Goal: Information Seeking & Learning: Learn about a topic

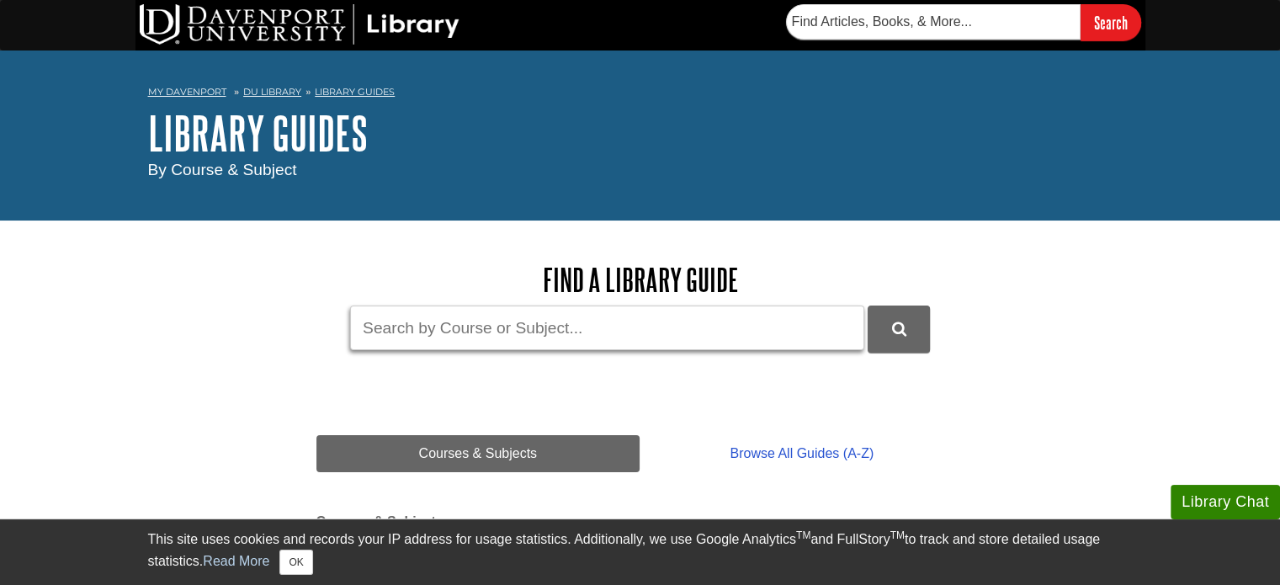
click at [512, 338] on input "Guide Search Terms" at bounding box center [607, 328] width 514 height 45
paste input "“SDLC analysis phase”"
type input "“SDLC analysis phase”"
click at [868, 306] on button "DU Library Guides Search" at bounding box center [899, 329] width 62 height 46
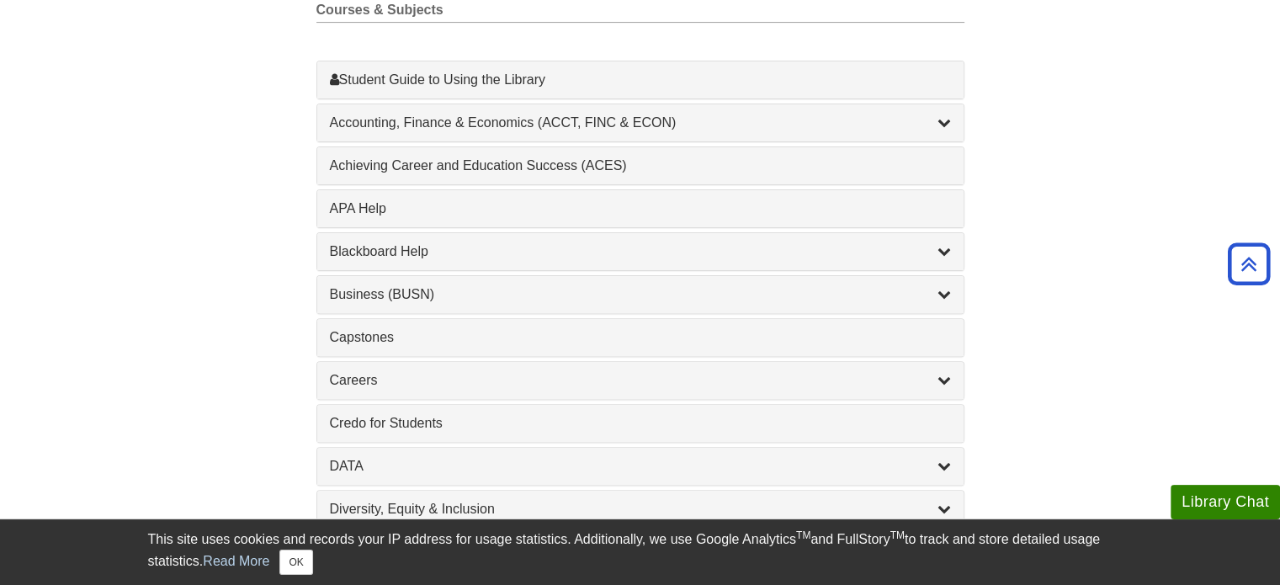
scroll to position [1024, 0]
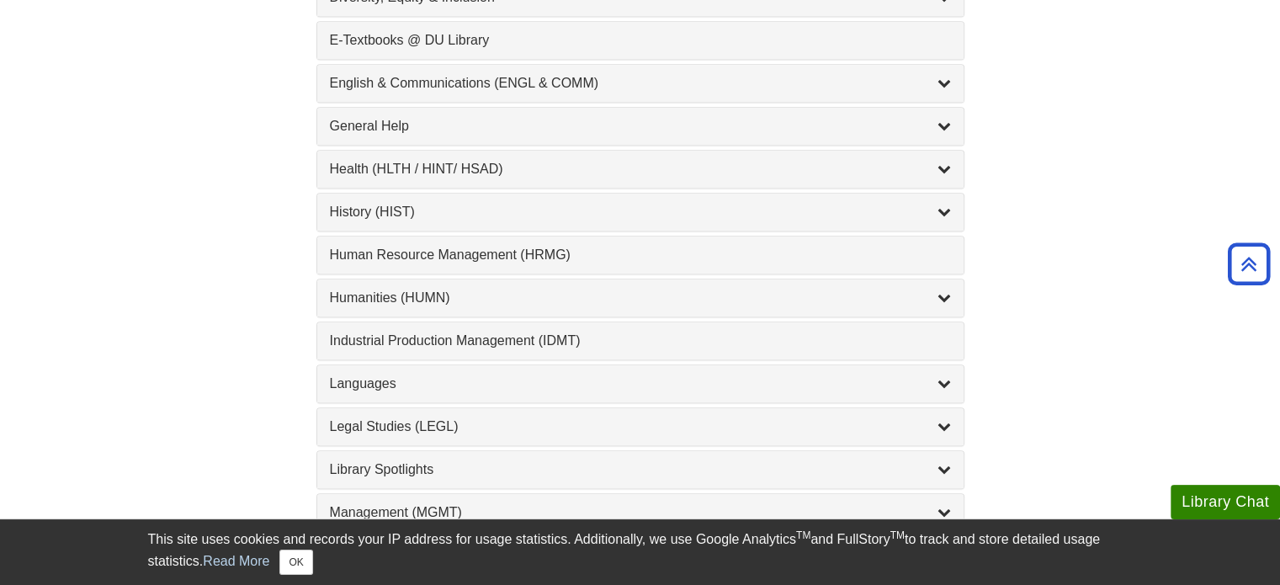
click at [941, 154] on div "Health (HLTH / HINT/ HSAD) , 12 guides" at bounding box center [640, 169] width 647 height 37
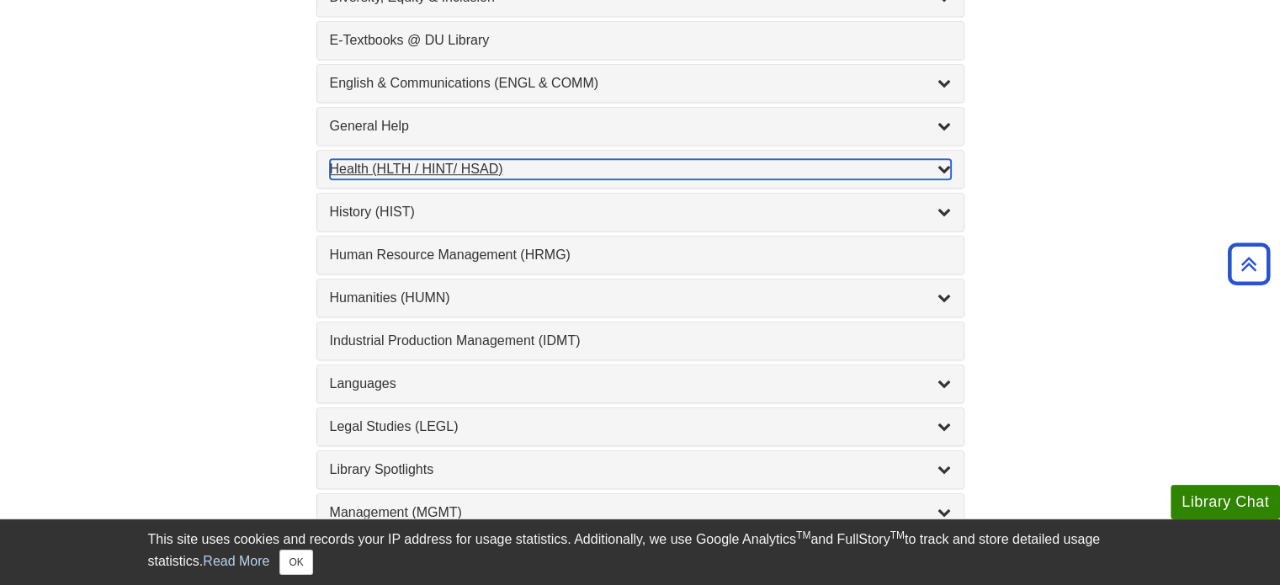
click at [943, 168] on icon "List of Subjects" at bounding box center [944, 168] width 13 height 13
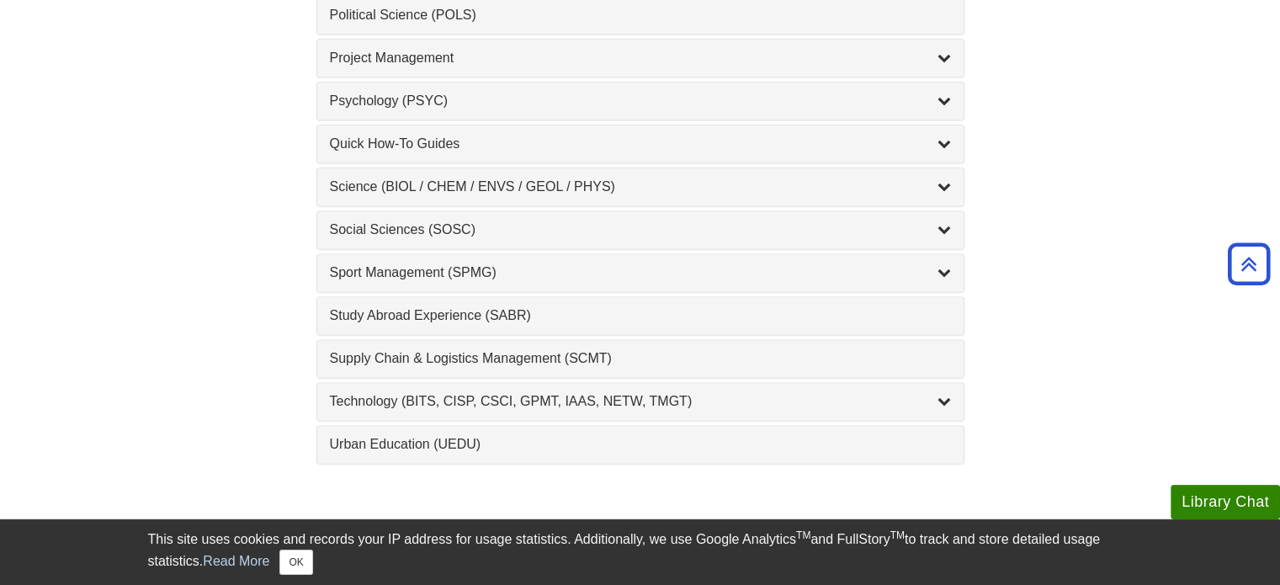
scroll to position [2236, 0]
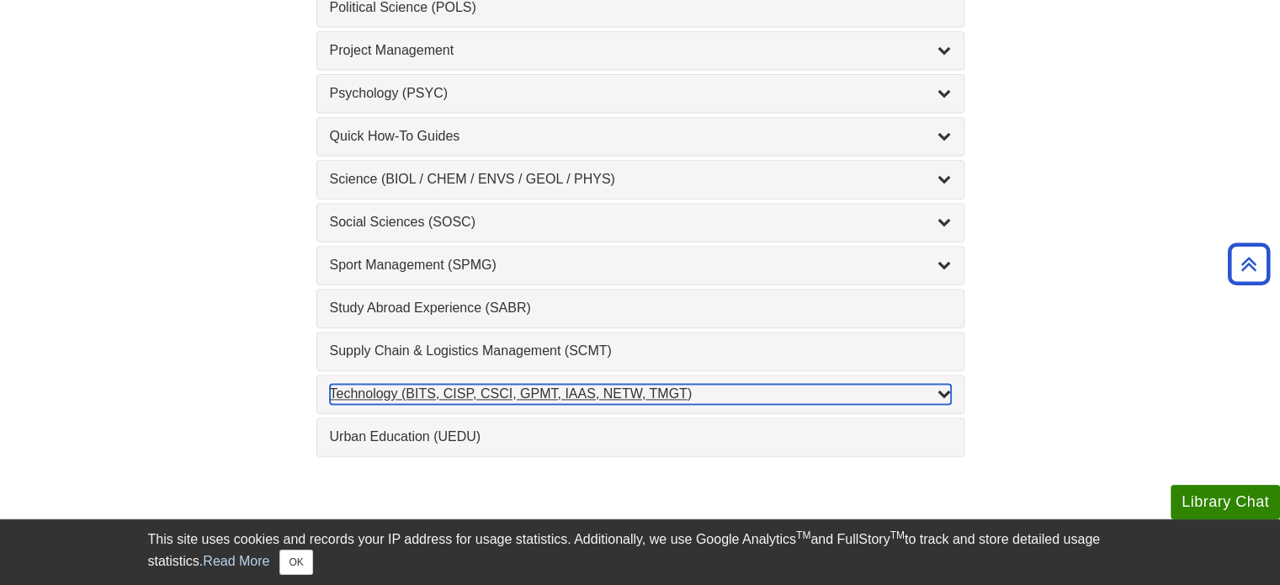
click at [839, 384] on div "Technology (BITS, CISP, CSCI, GPMT, IAAS, NETW, TMGT) , 22 guides" at bounding box center [640, 394] width 621 height 20
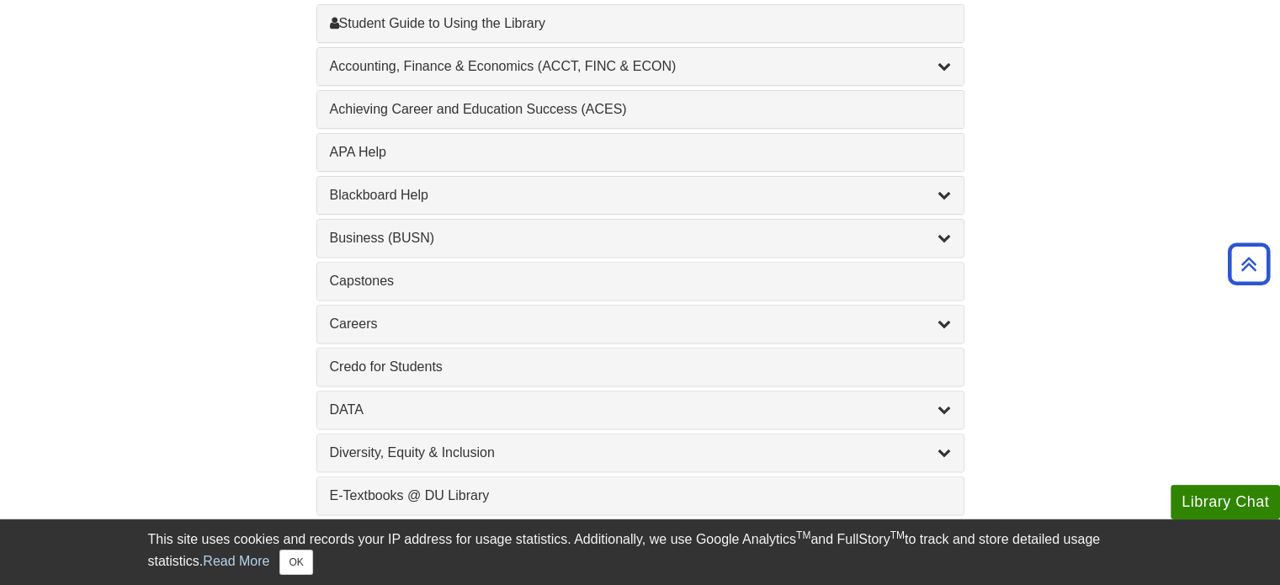
scroll to position [0, 0]
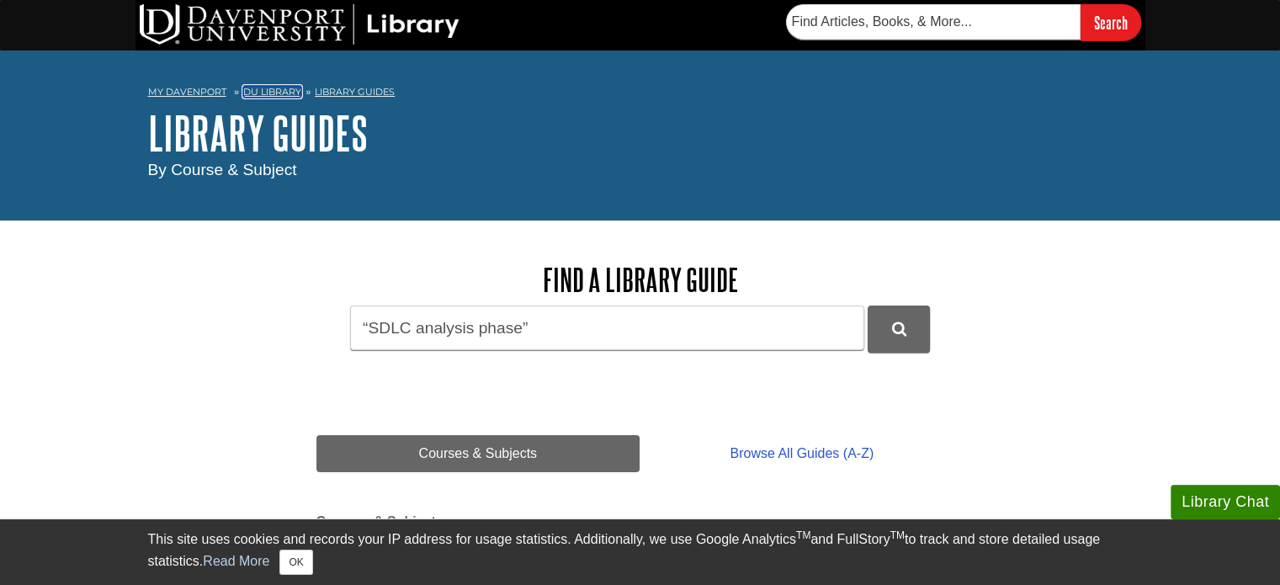
click at [284, 93] on link "DU Library" at bounding box center [272, 92] width 58 height 12
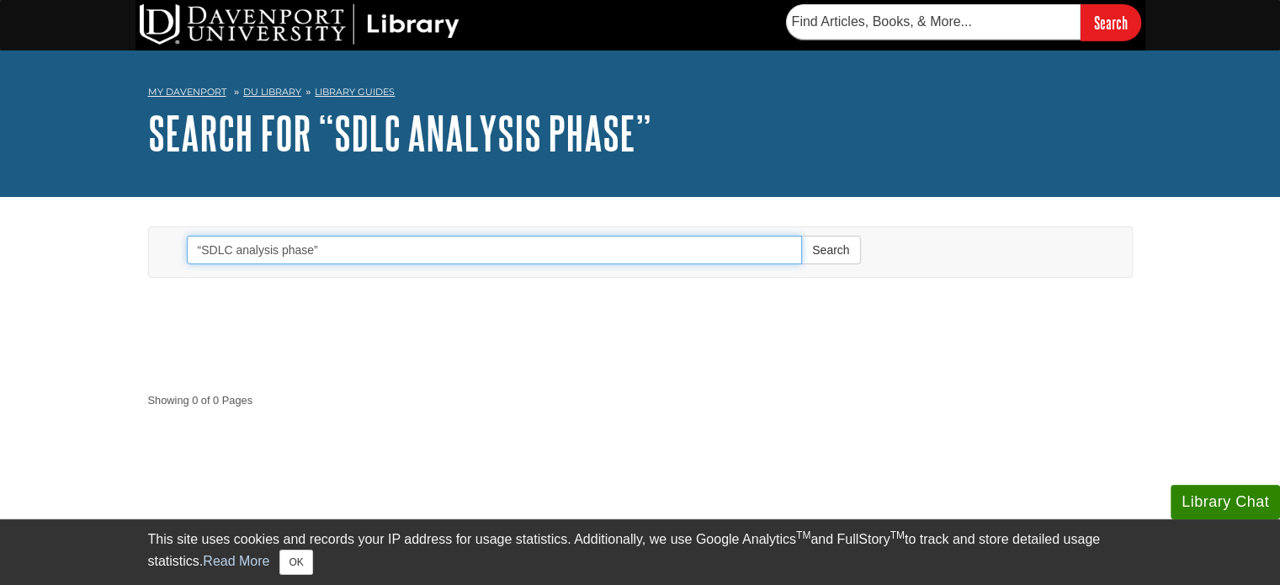
click at [760, 248] on input "“SDLC analysis phase”" at bounding box center [495, 250] width 616 height 29
type input "“"
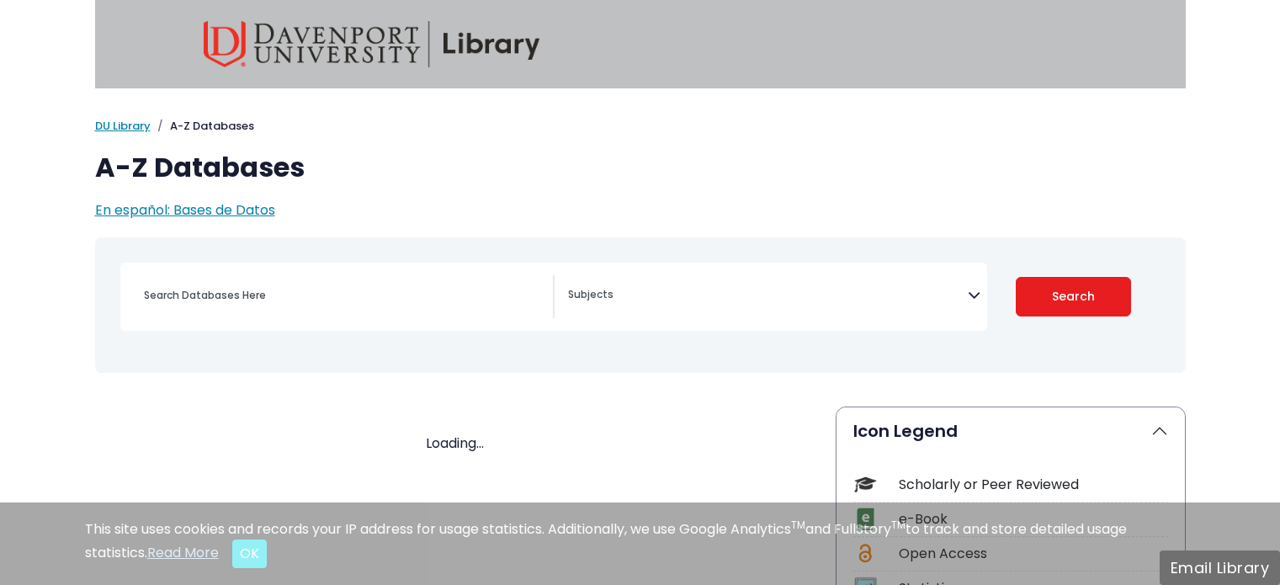
select select "Database Subject Filter"
